Goal: Task Accomplishment & Management: Manage account settings

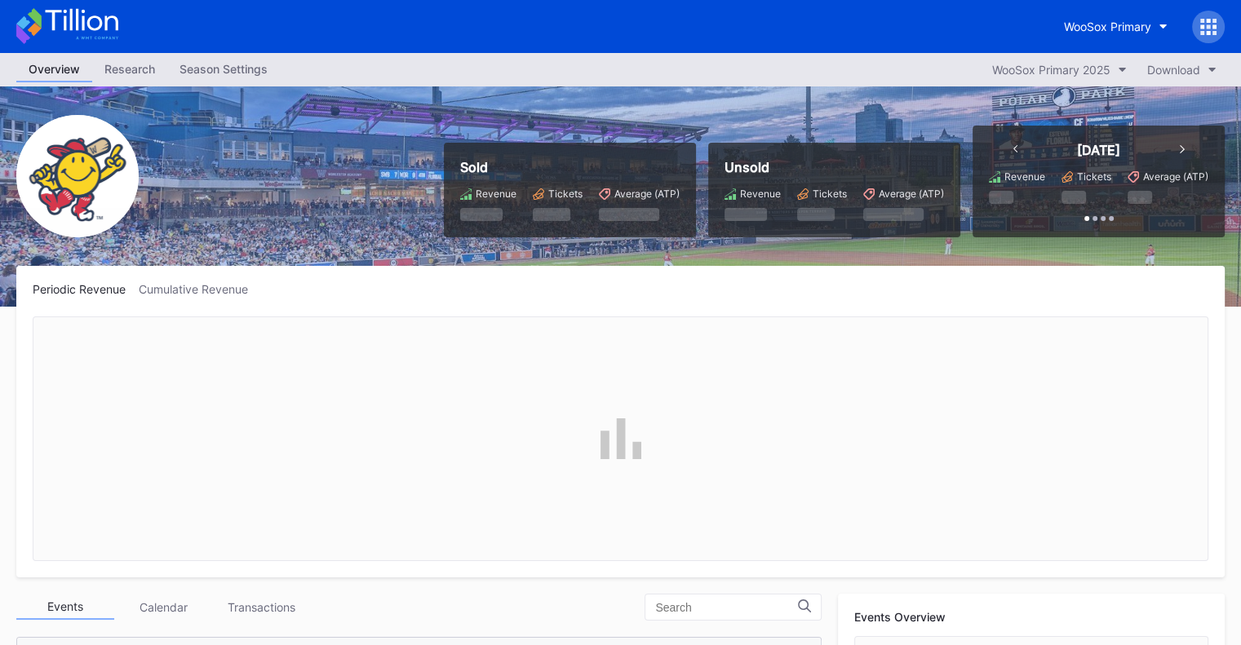
scroll to position [1692, 0]
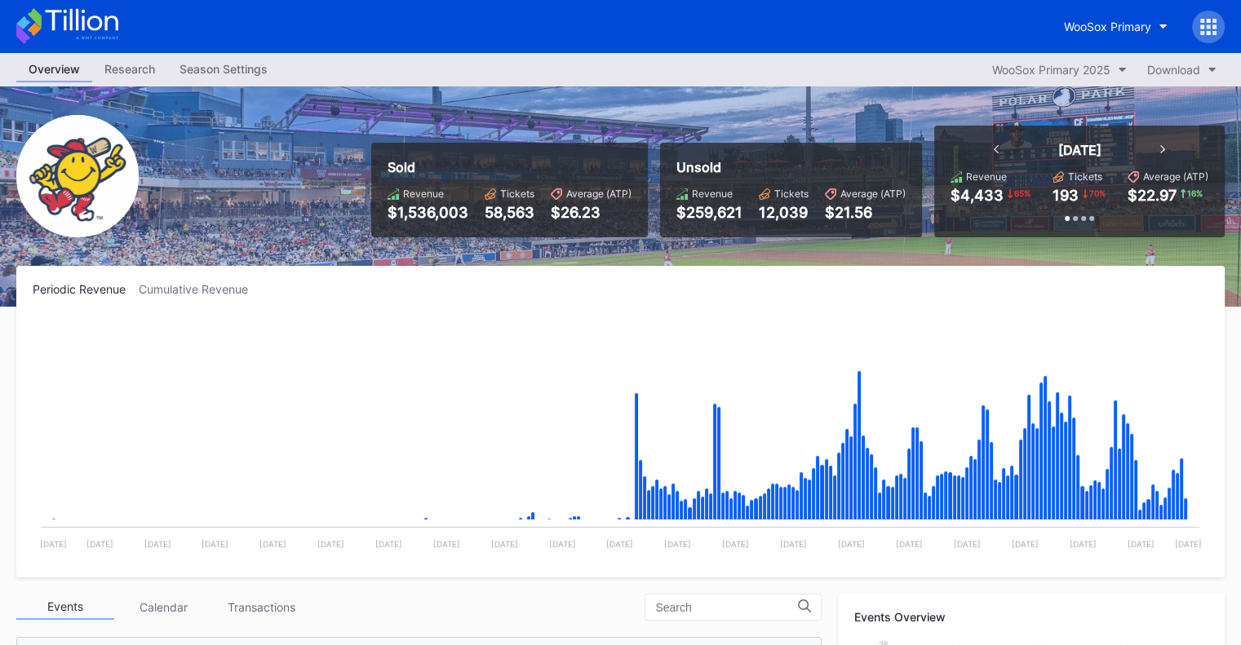
click at [232, 77] on div "Season Settings" at bounding box center [223, 69] width 113 height 24
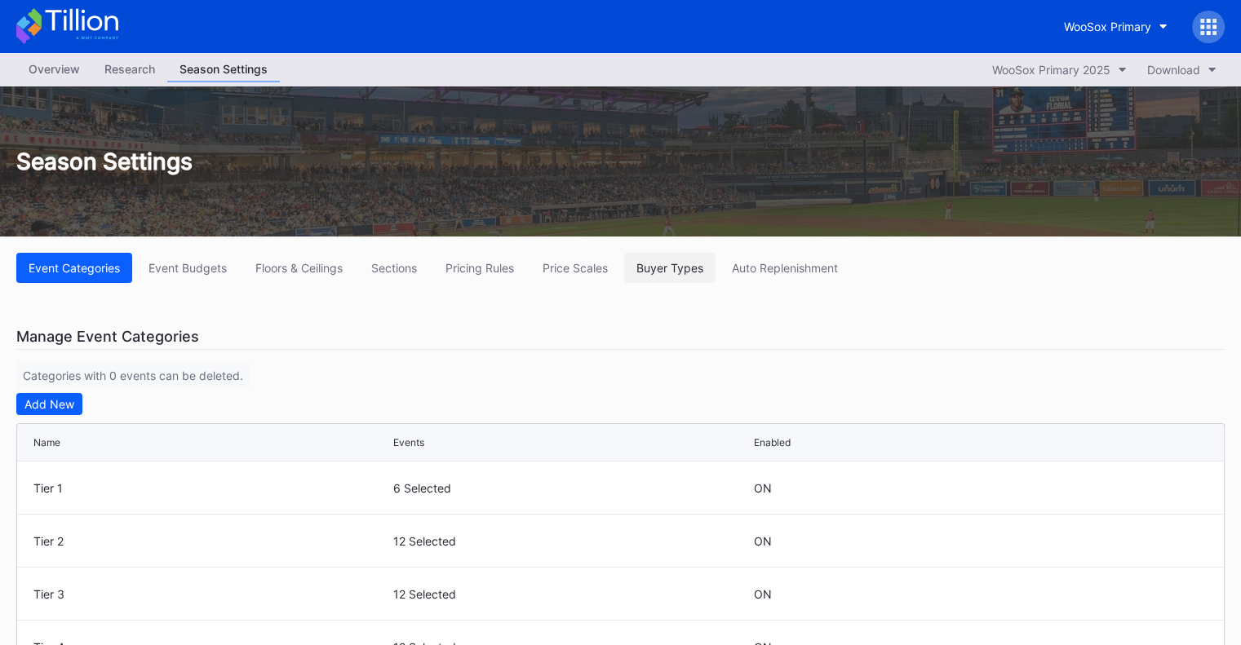
click at [694, 270] on div "Buyer Types" at bounding box center [669, 268] width 67 height 14
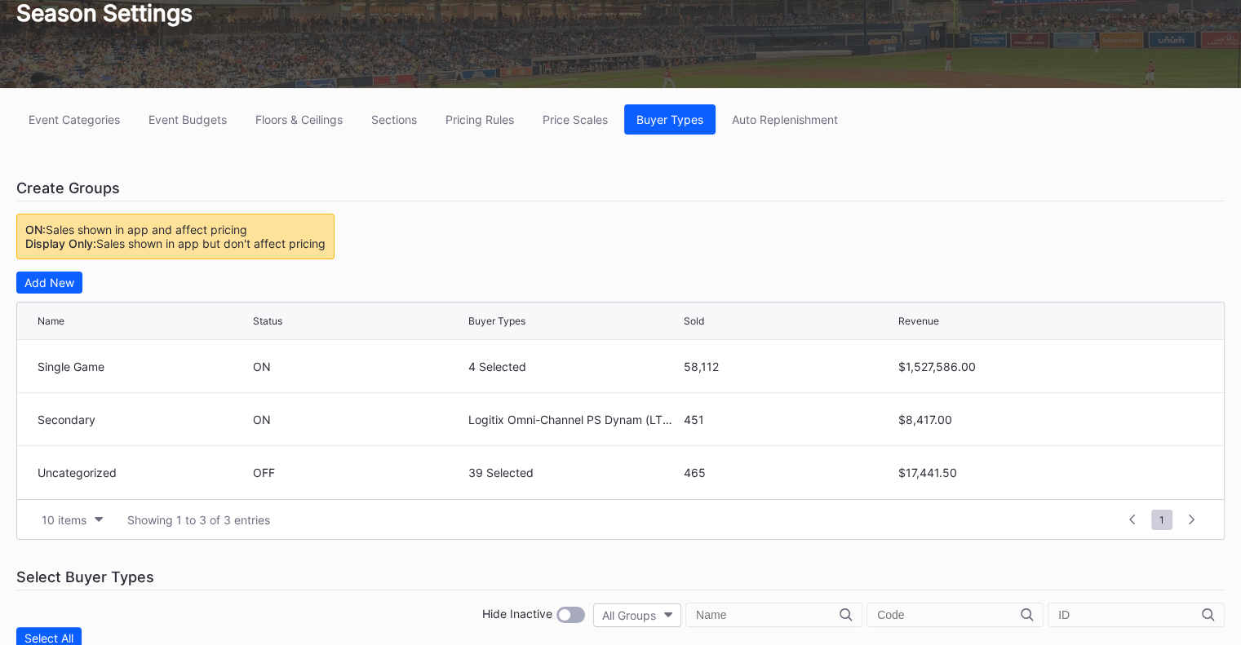
scroll to position [163, 0]
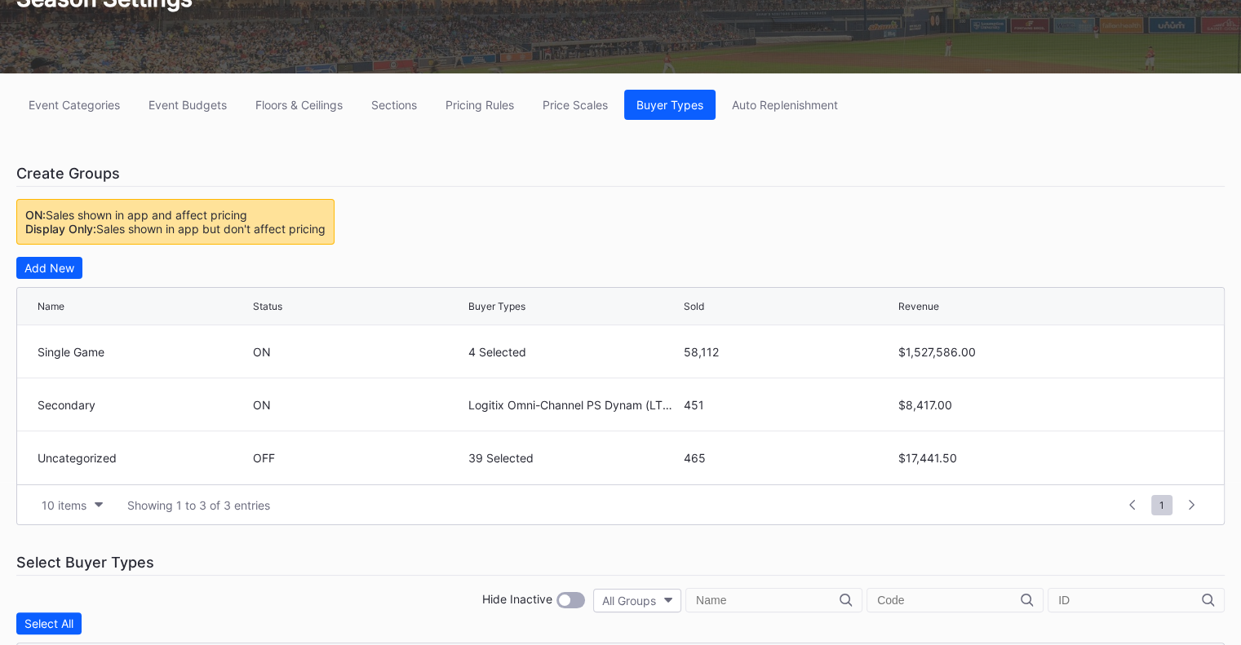
click at [570, 105] on div "Price Scales" at bounding box center [574, 105] width 65 height 14
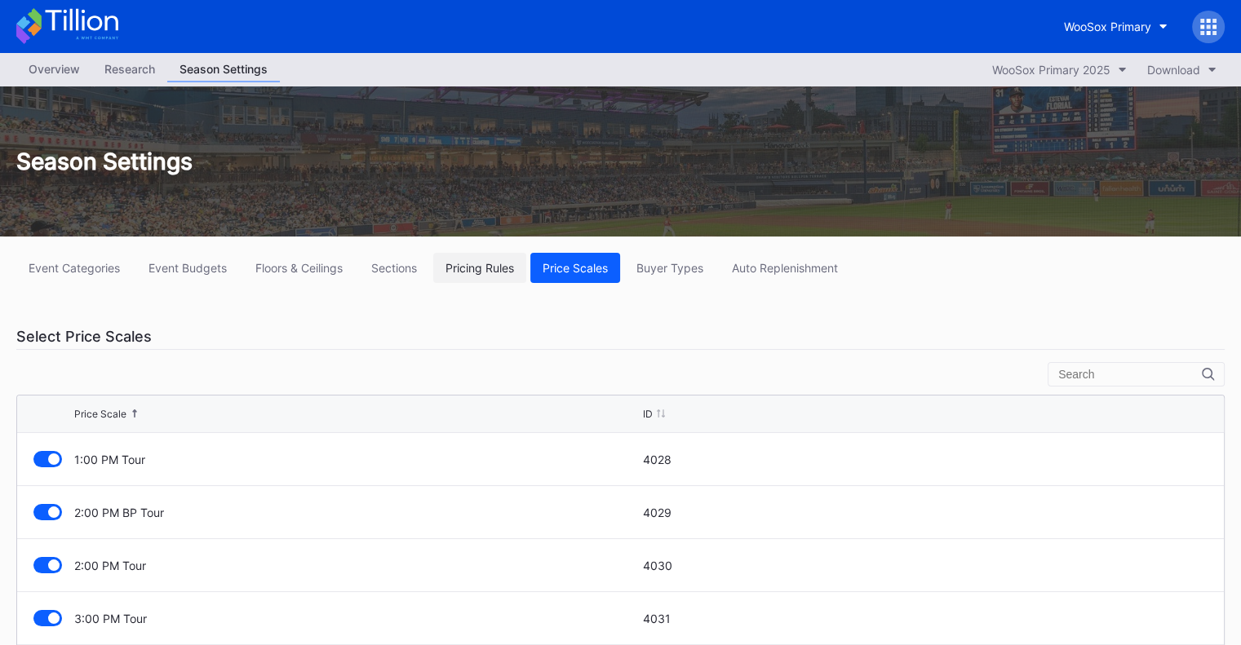
click at [476, 254] on button "Pricing Rules" at bounding box center [479, 268] width 93 height 30
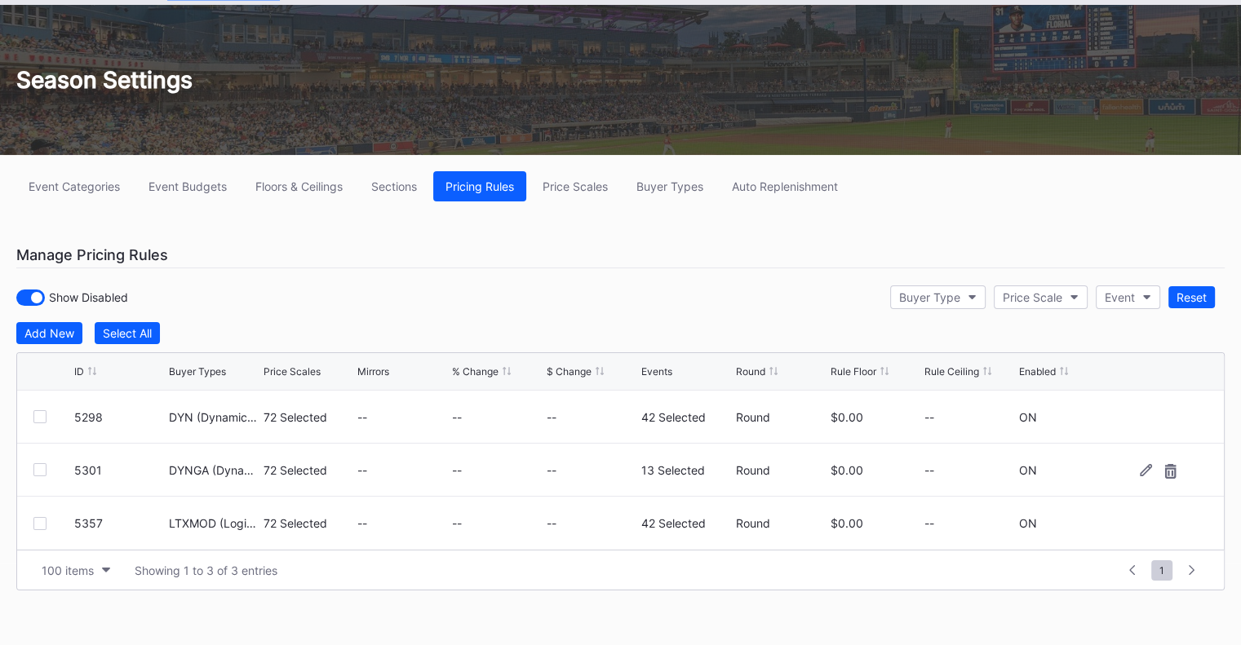
scroll to position [82, 0]
click at [1145, 468] on icon at bounding box center [1145, 470] width 12 height 12
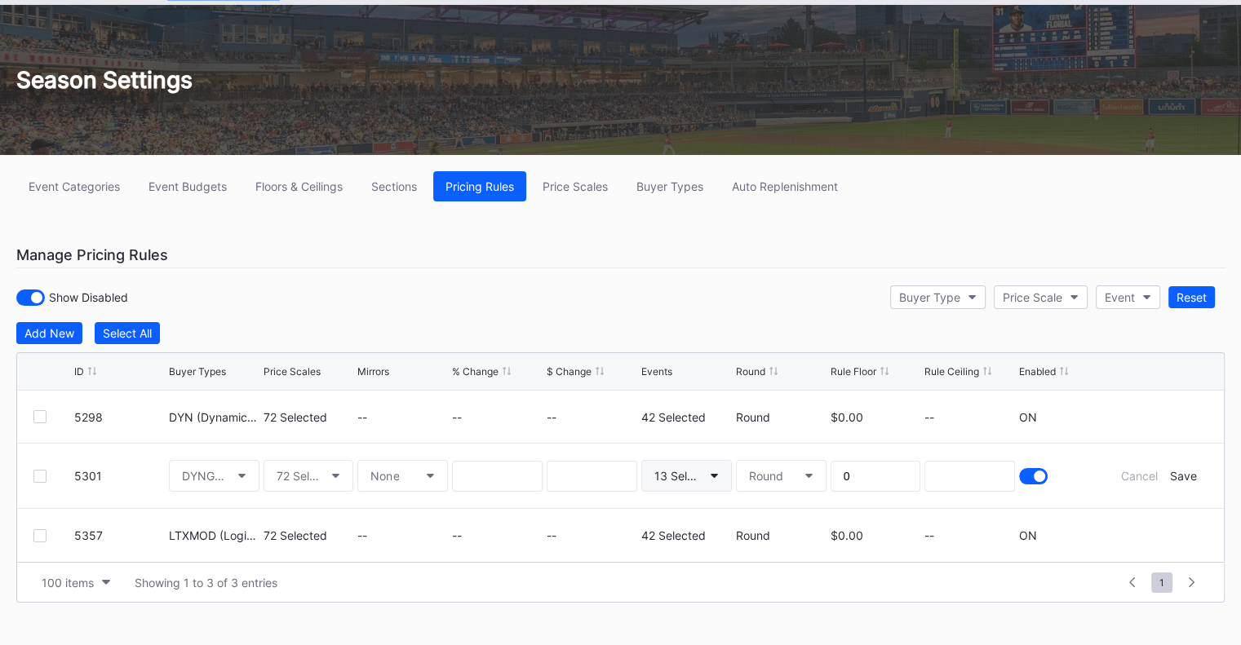
click at [692, 476] on div "13 Selected" at bounding box center [678, 476] width 48 height 14
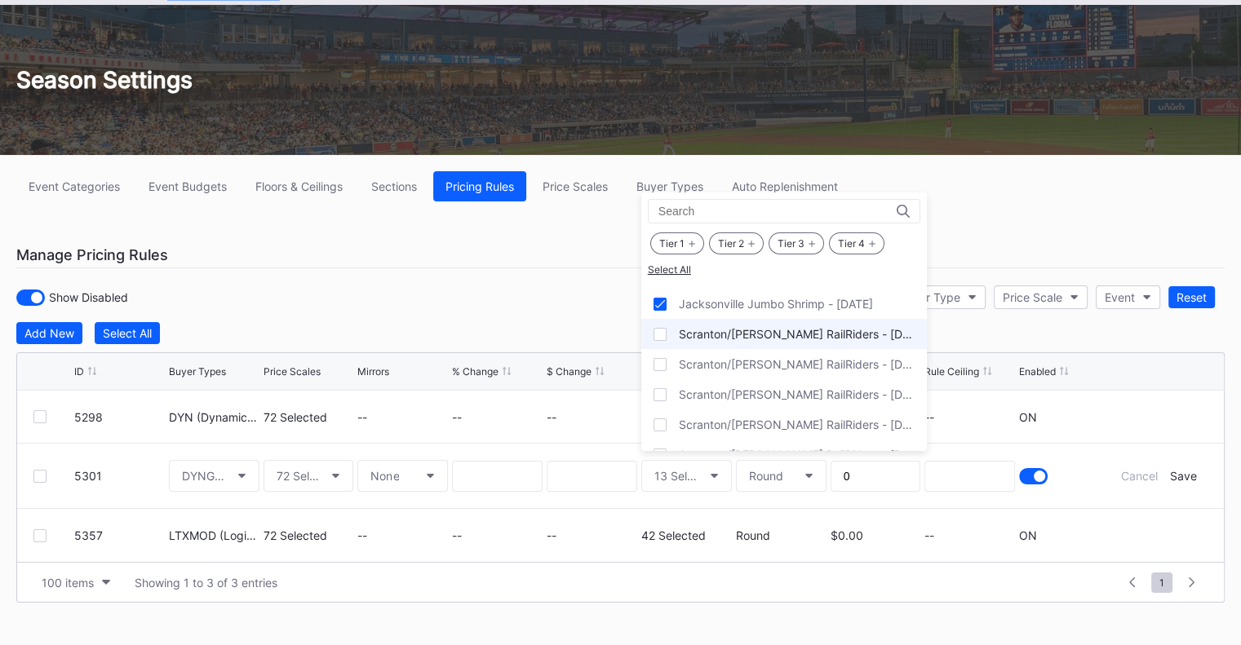
scroll to position [897, 0]
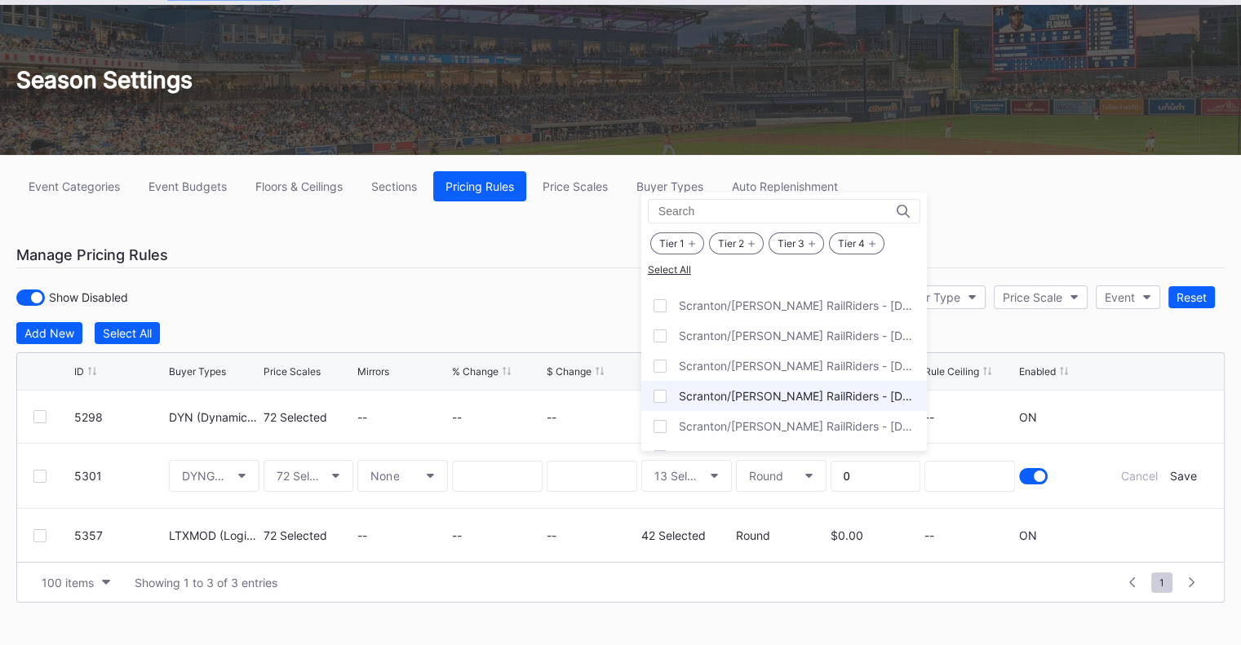
click at [661, 390] on div at bounding box center [659, 396] width 13 height 13
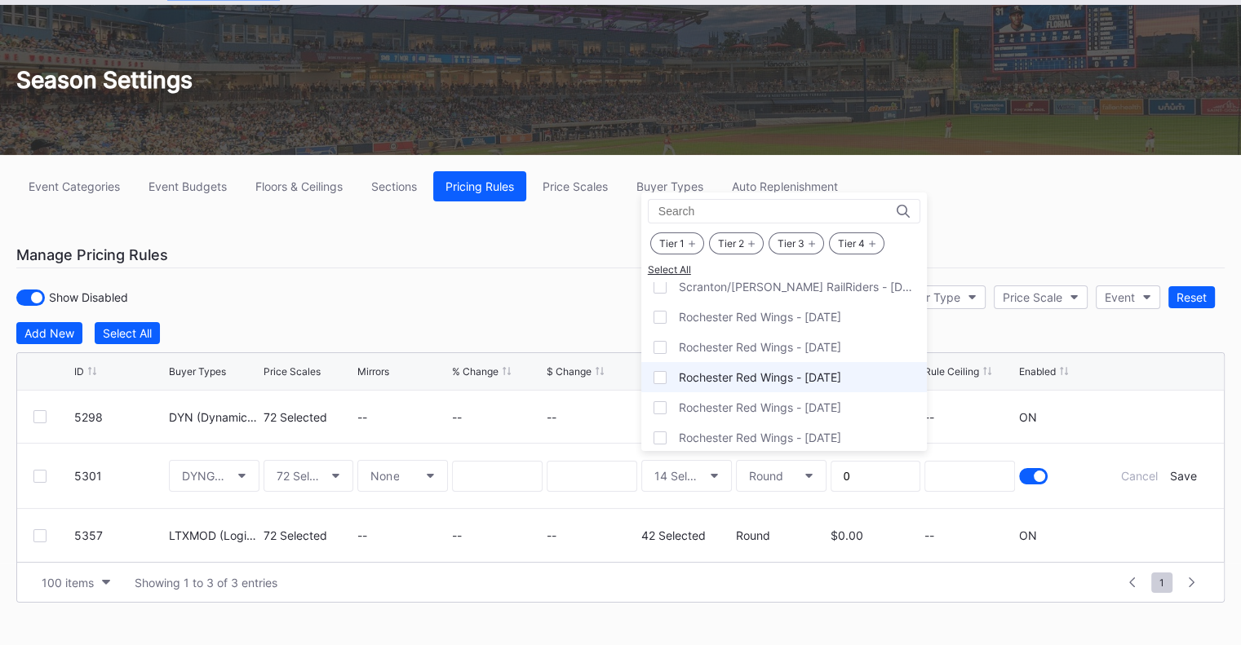
scroll to position [985, 0]
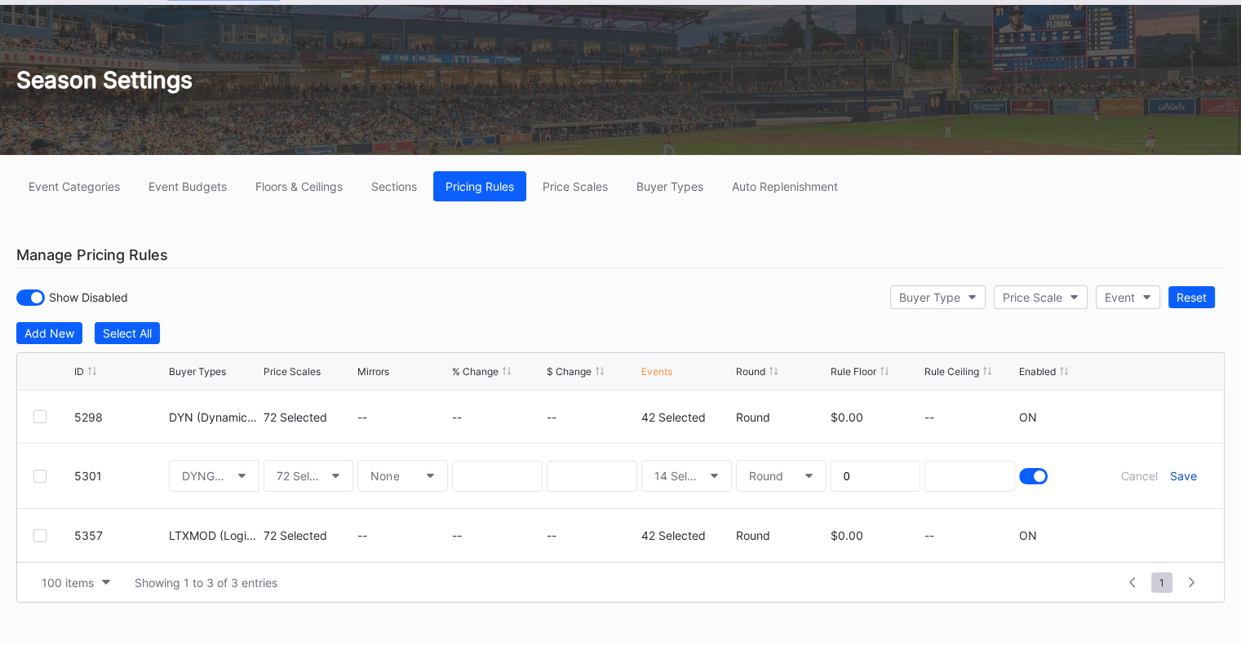
click at [1185, 472] on div "Save" at bounding box center [1182, 476] width 27 height 14
